Goal: Task Accomplishment & Management: Manage account settings

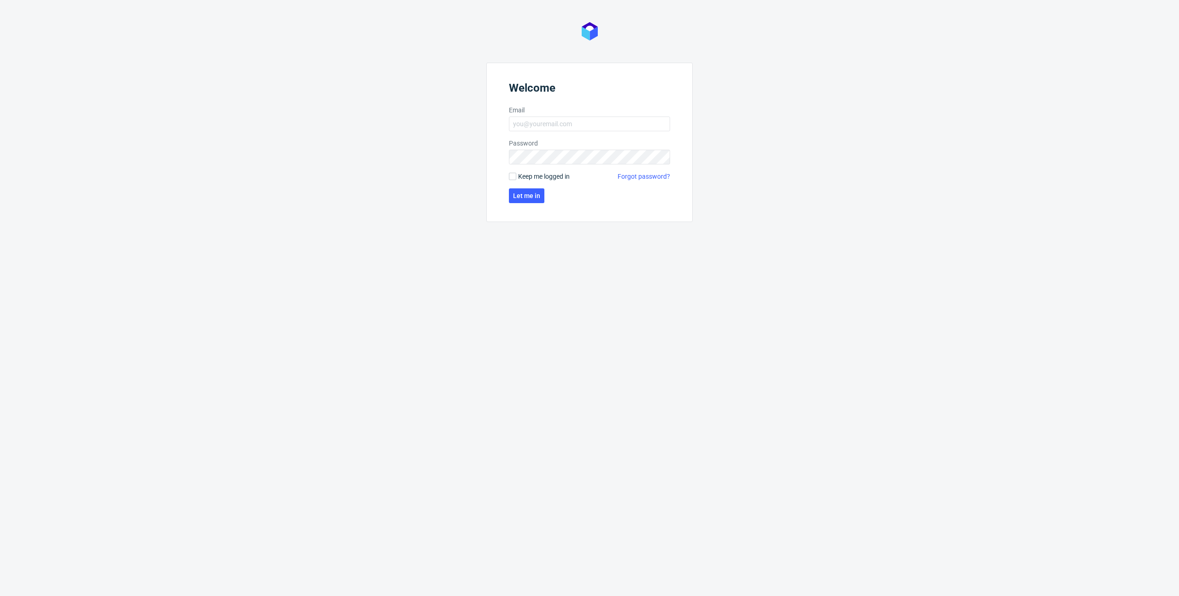
click at [0, 596] on nordpass-portal at bounding box center [0, 596] width 0 height 0
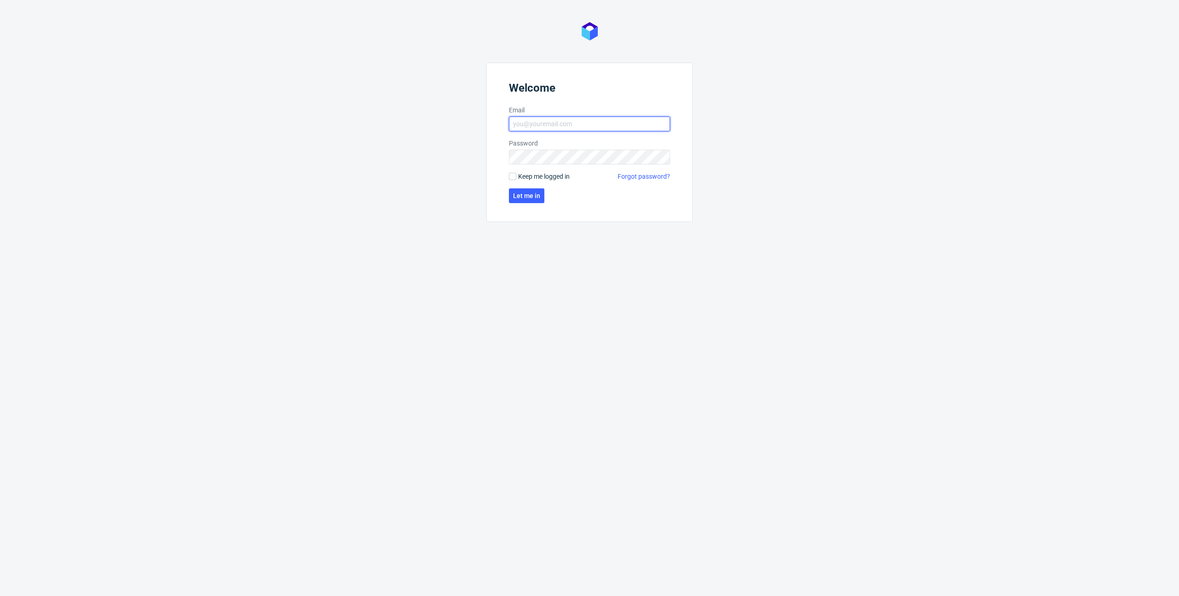
type input "[PERSON_NAME][EMAIL_ADDRESS][PERSON_NAME][DOMAIN_NAME]"
